Goal: Information Seeking & Learning: Learn about a topic

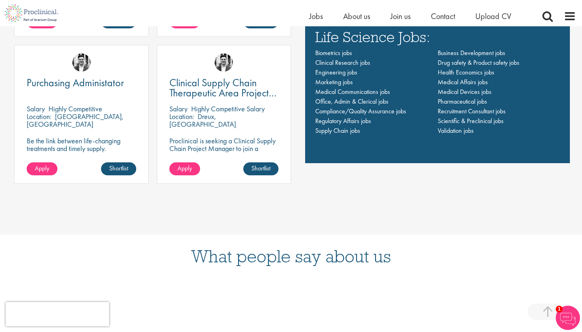
scroll to position [674, 0]
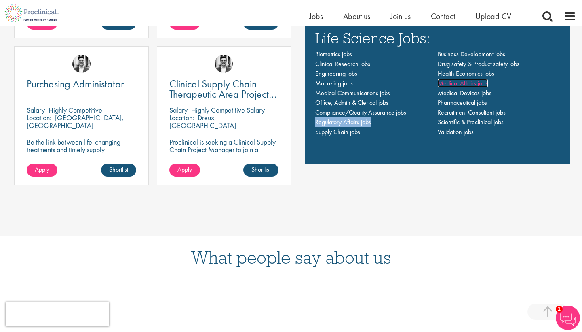
click at [457, 84] on span "Medical Affairs jobs" at bounding box center [463, 83] width 50 height 8
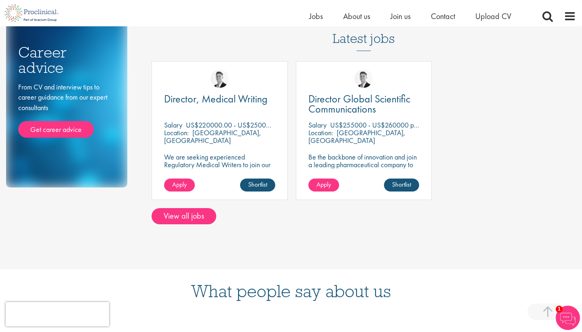
scroll to position [81, 0]
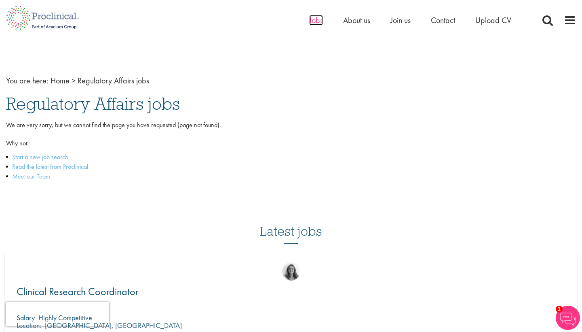
click at [310, 15] on span "Jobs" at bounding box center [316, 20] width 14 height 11
